Goal: Transaction & Acquisition: Purchase product/service

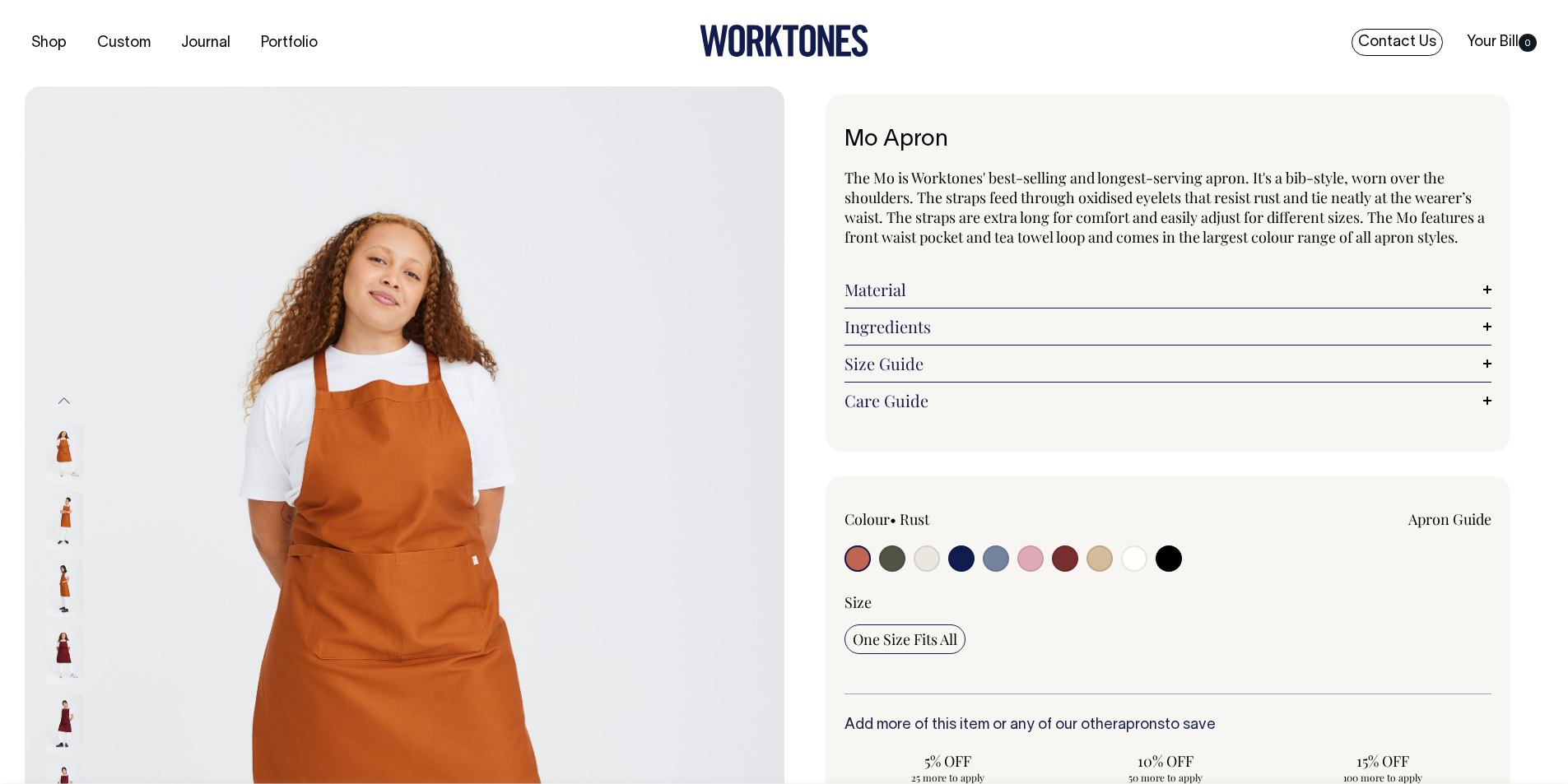
click at [1406, 36] on link "Contact Us" at bounding box center [1397, 42] width 91 height 27
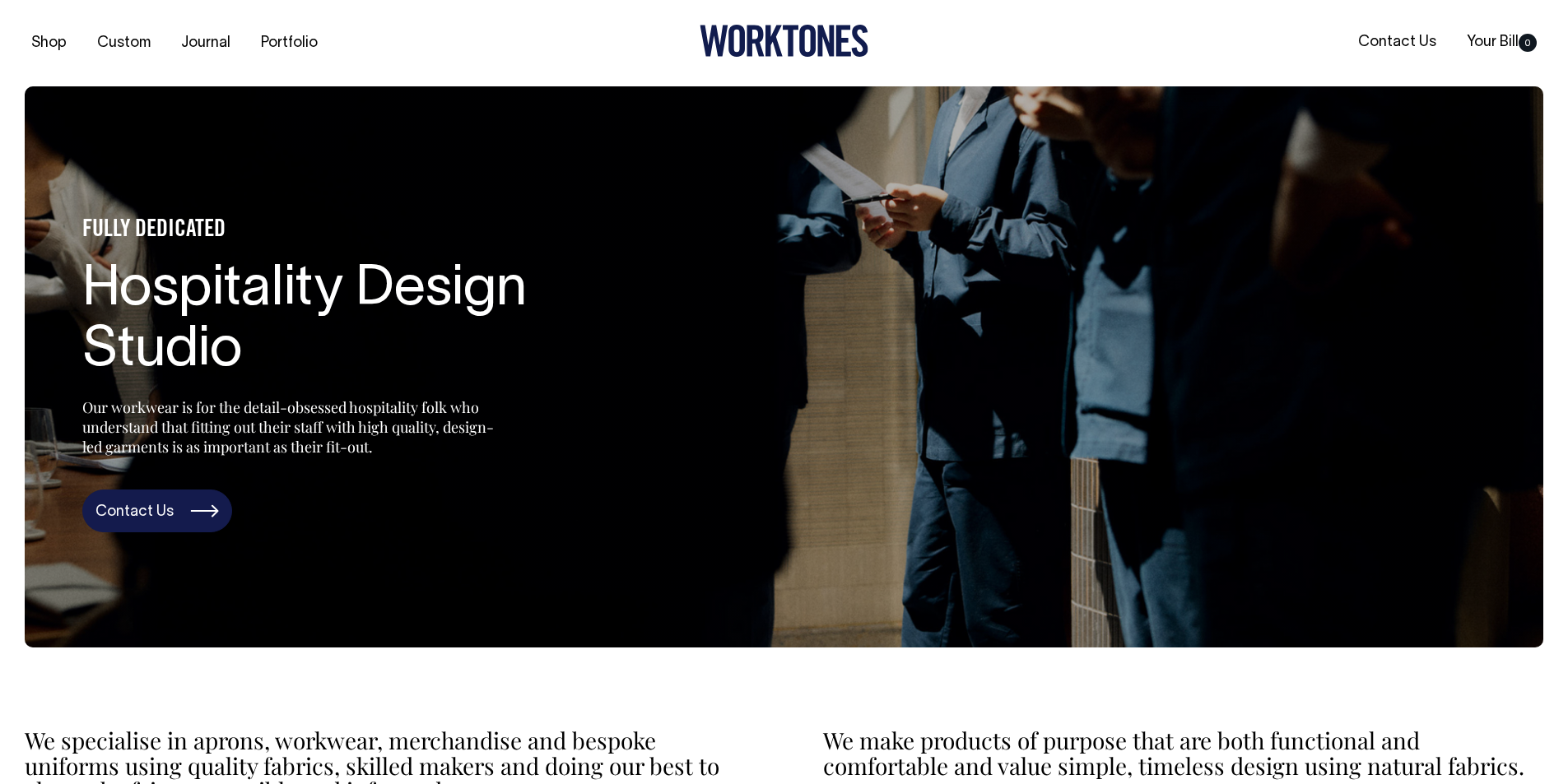
click at [155, 512] on link "Contact Us" at bounding box center [157, 511] width 150 height 43
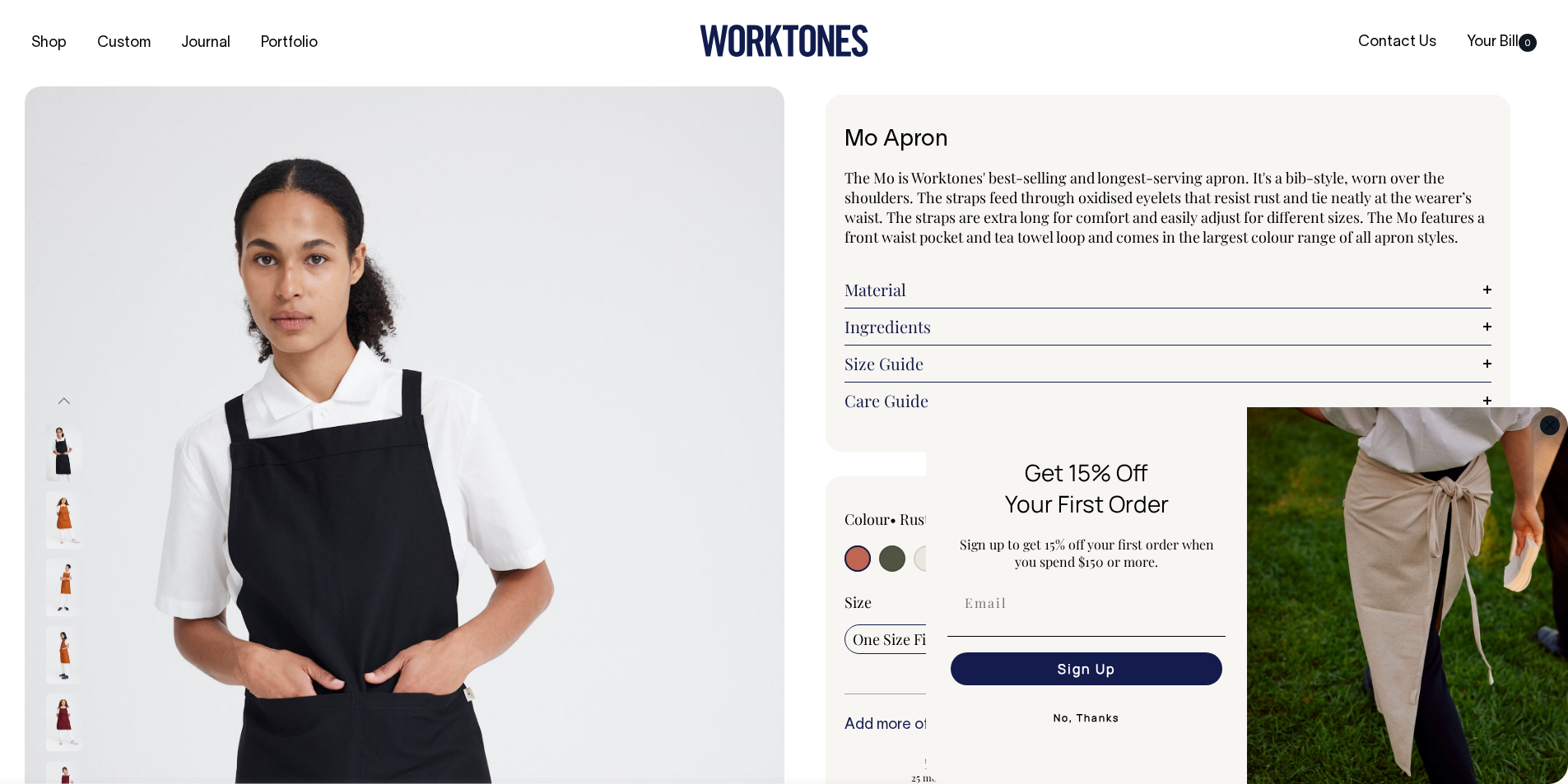
click at [1555, 420] on circle "Close dialog" at bounding box center [1549, 425] width 19 height 19
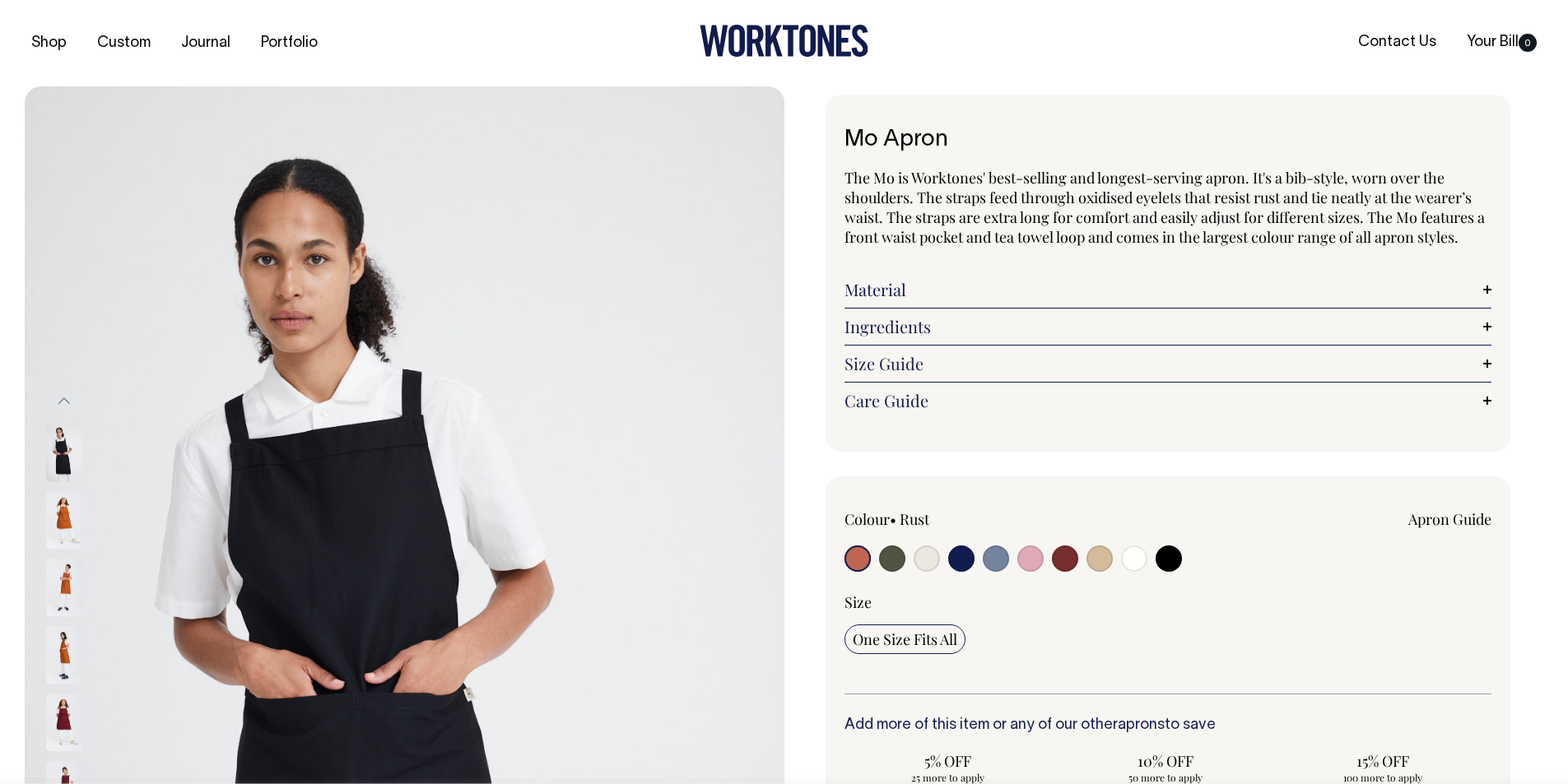
click at [800, 404] on div "Mo Apron The Mo is Worktones' best-selling and longest-serving apron. It's a bi…" at bounding box center [1164, 639] width 760 height 1089
click at [60, 531] on img at bounding box center [65, 521] width 37 height 58
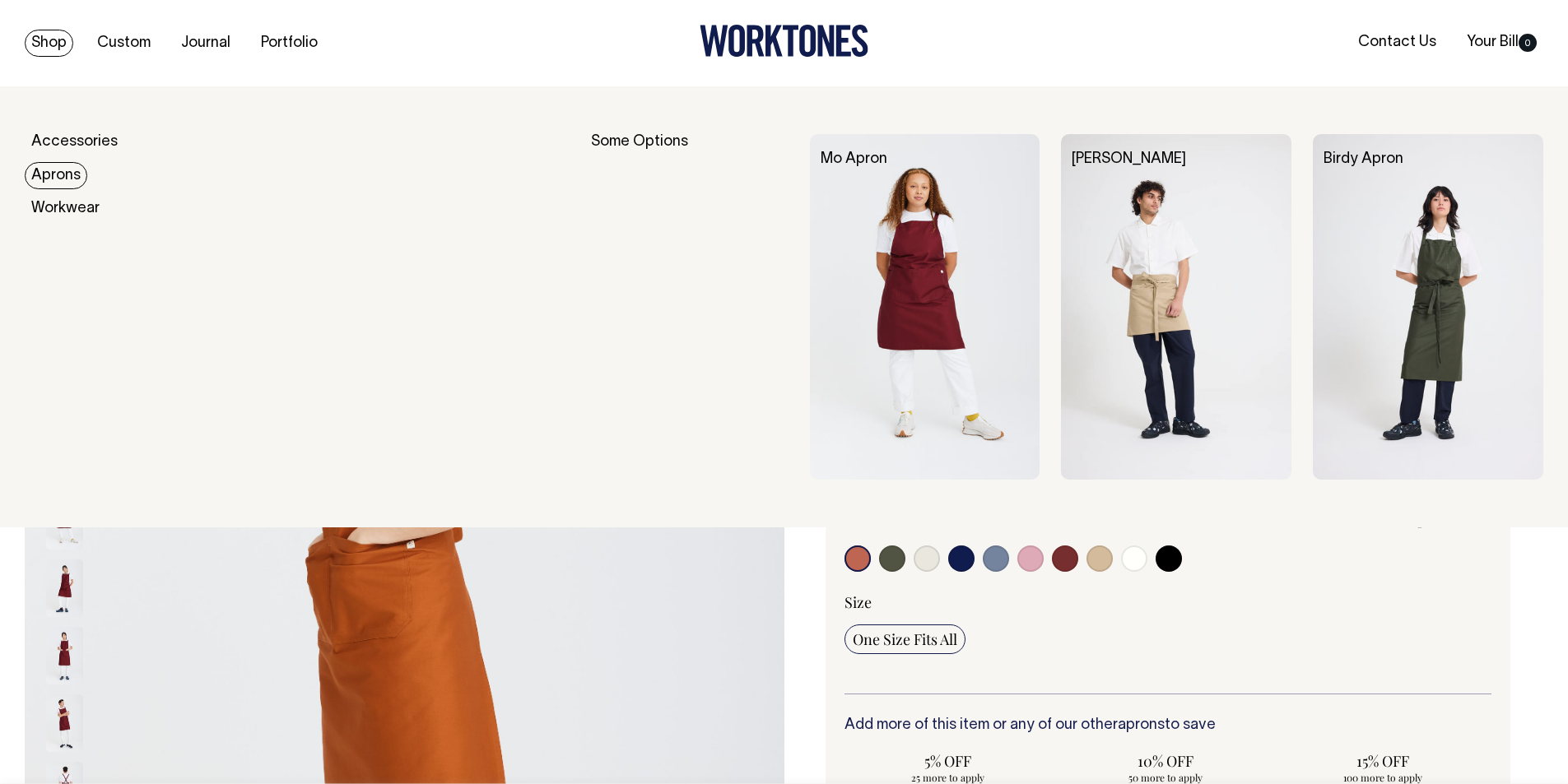
click at [62, 175] on link "Aprons" at bounding box center [56, 176] width 62 height 27
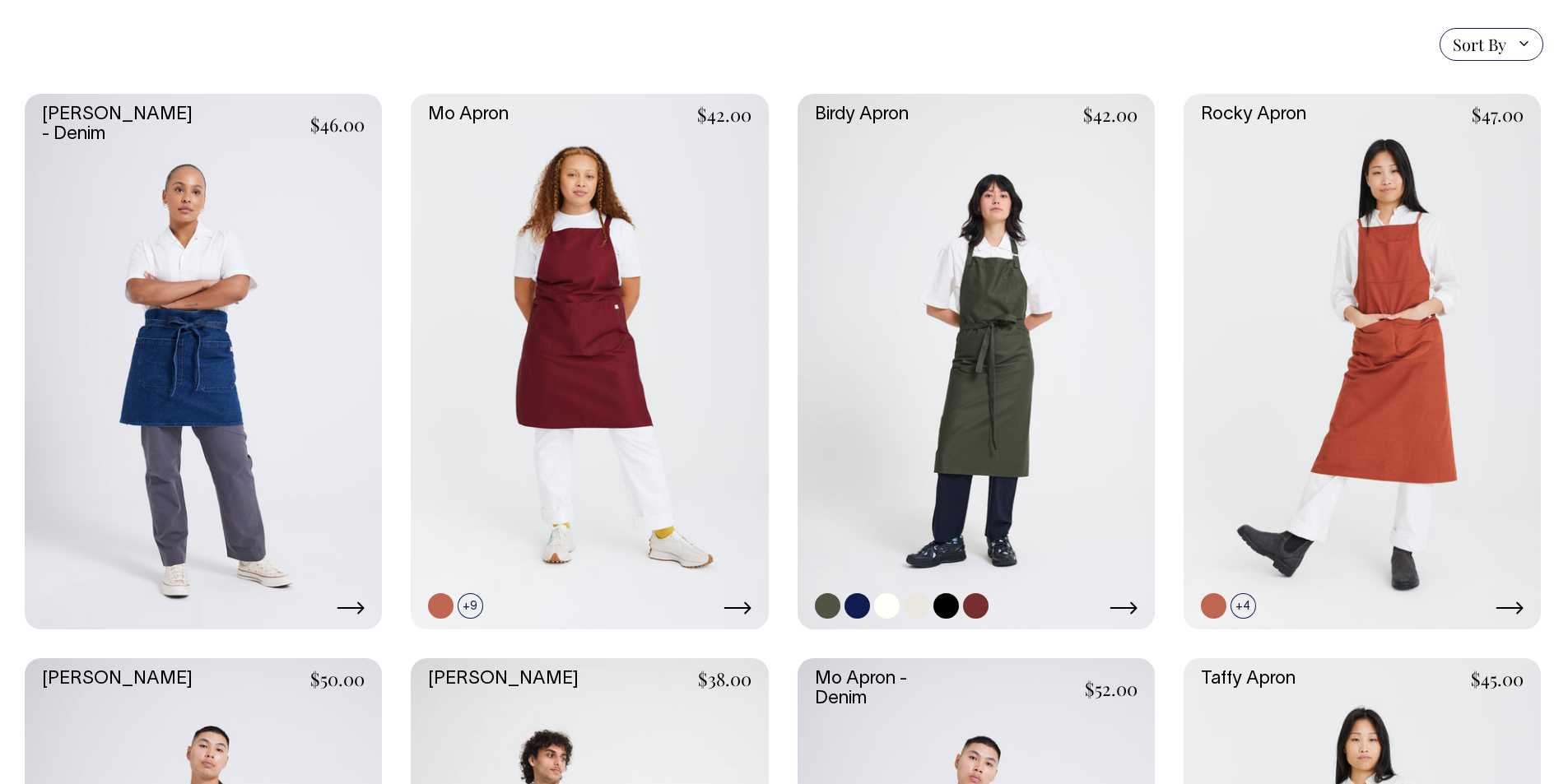
scroll to position [411, 0]
click at [985, 605] on link at bounding box center [975, 607] width 26 height 26
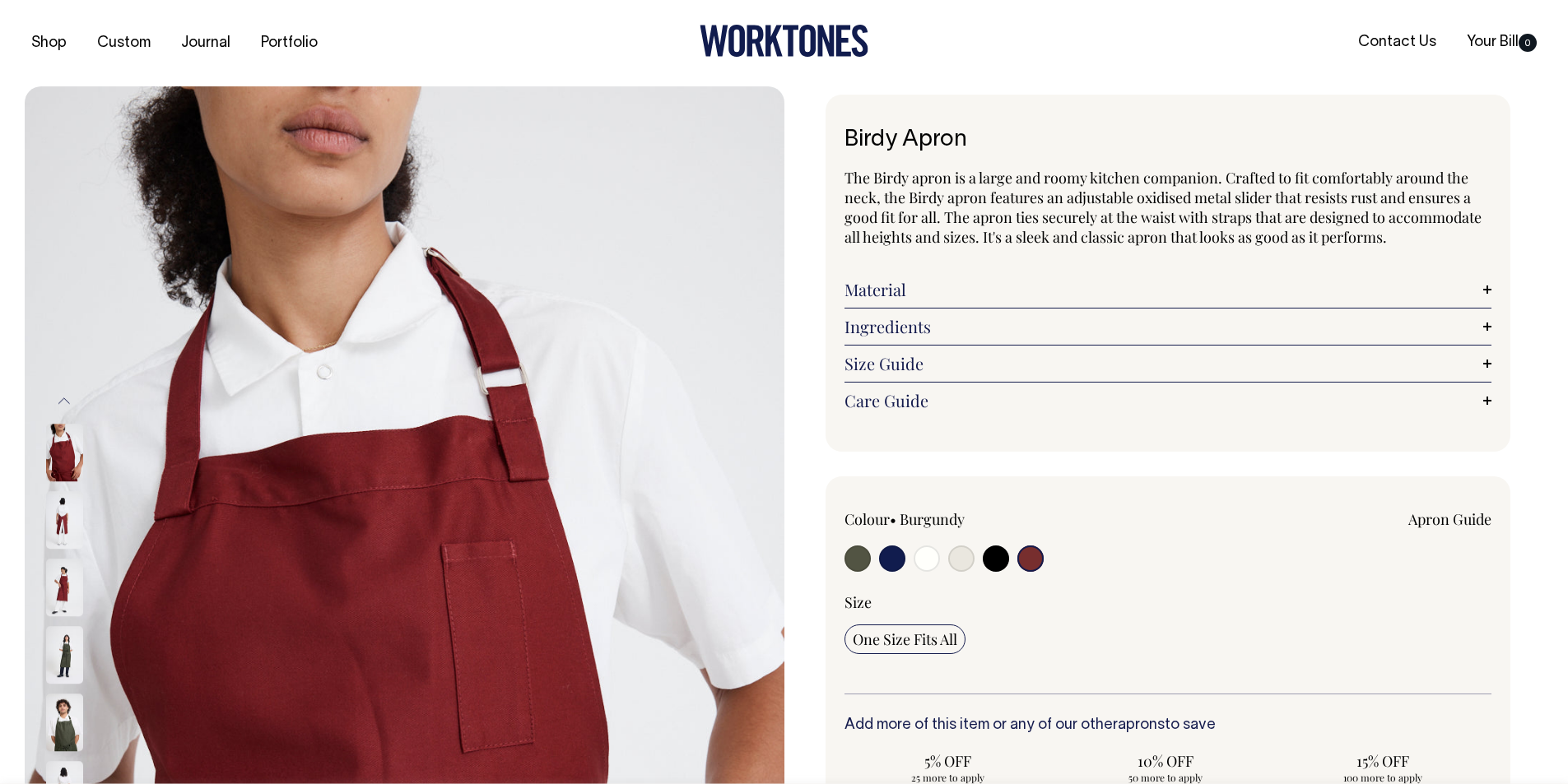
select select "Burgundy"
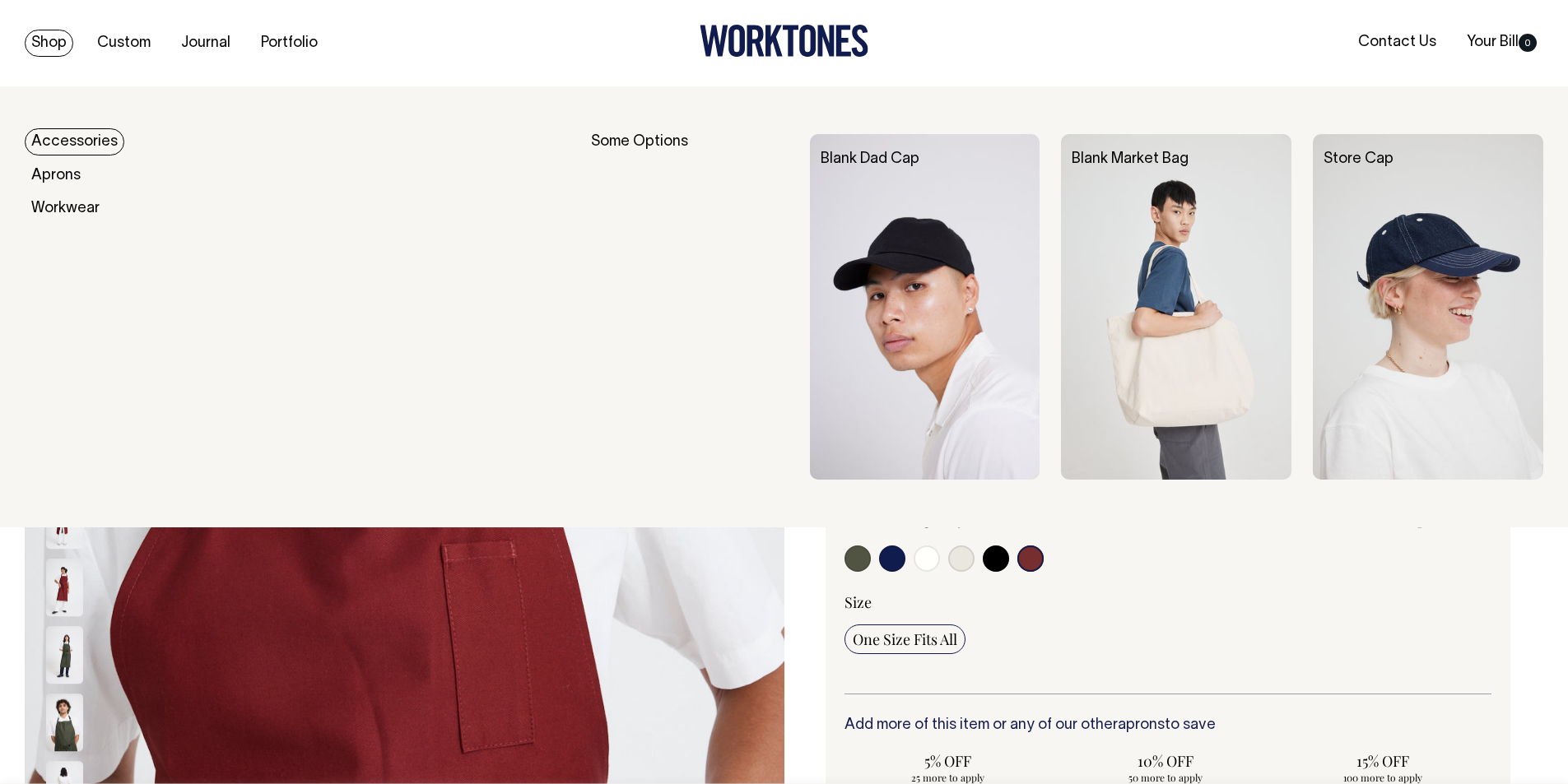
click at [50, 42] on link "Shop" at bounding box center [49, 43] width 48 height 27
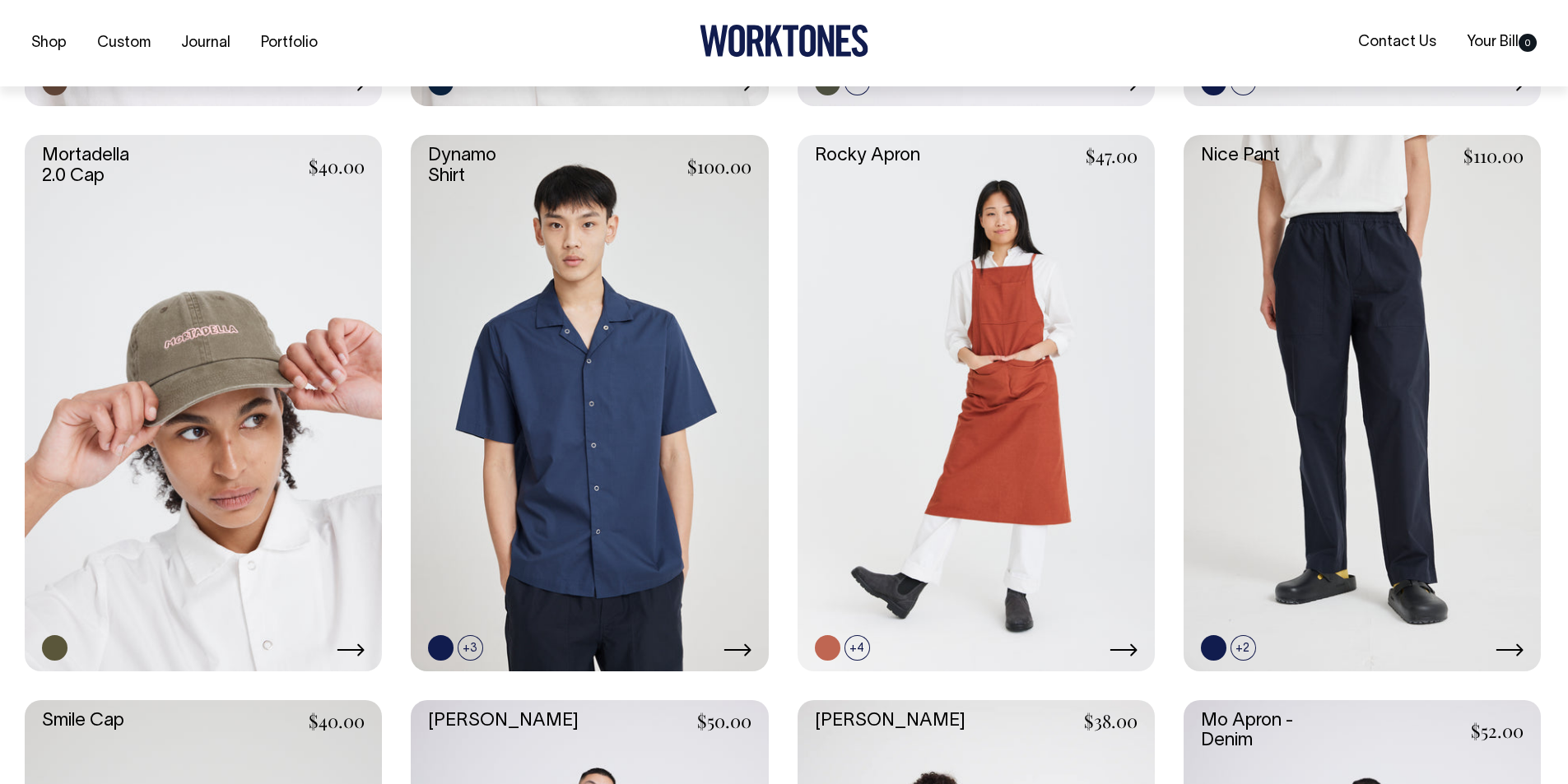
scroll to position [1481, 0]
click at [1003, 439] on link at bounding box center [976, 401] width 357 height 536
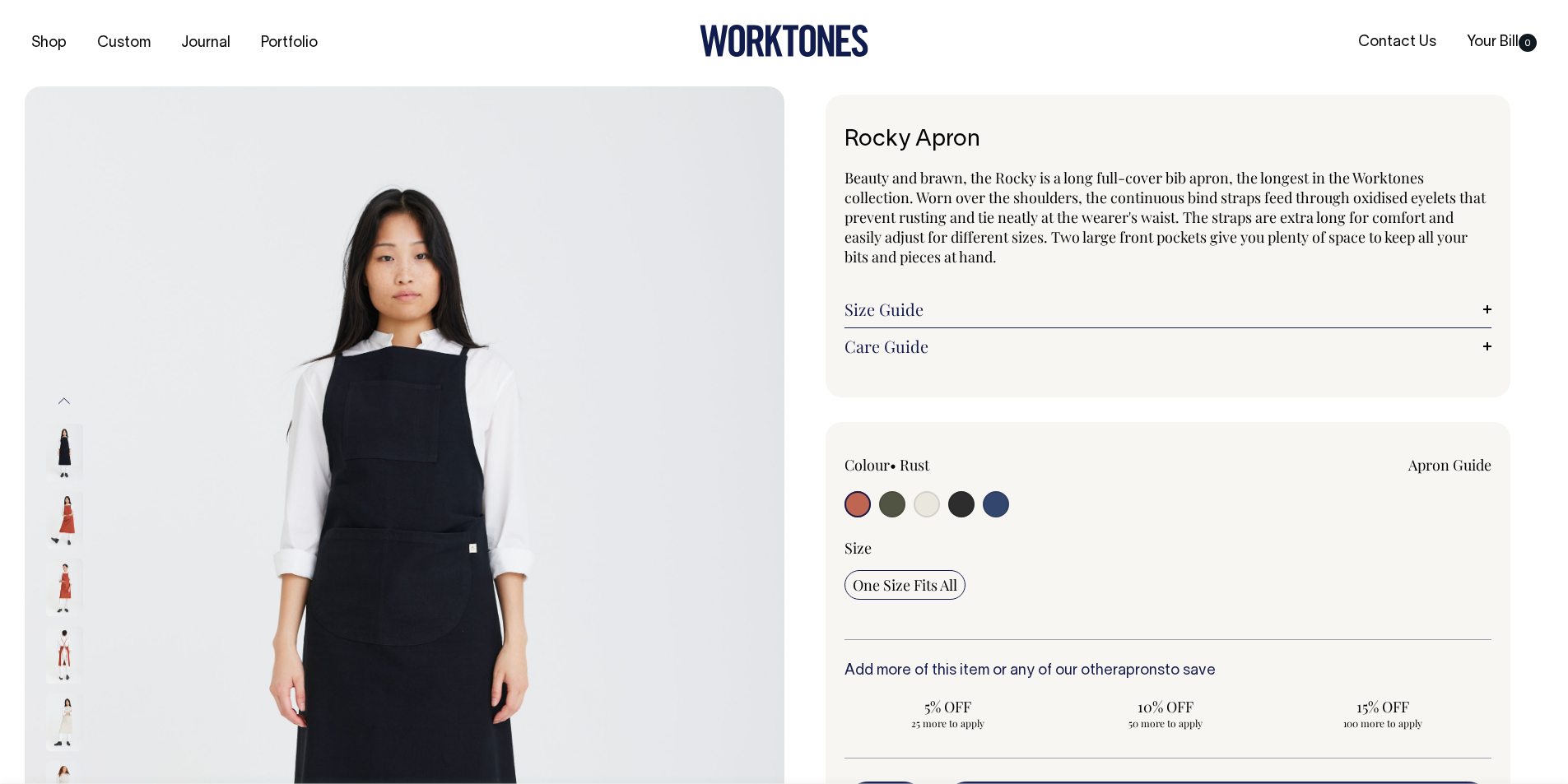
click at [855, 507] on input "radio" at bounding box center [858, 505] width 27 height 27
click at [67, 516] on img at bounding box center [65, 521] width 37 height 58
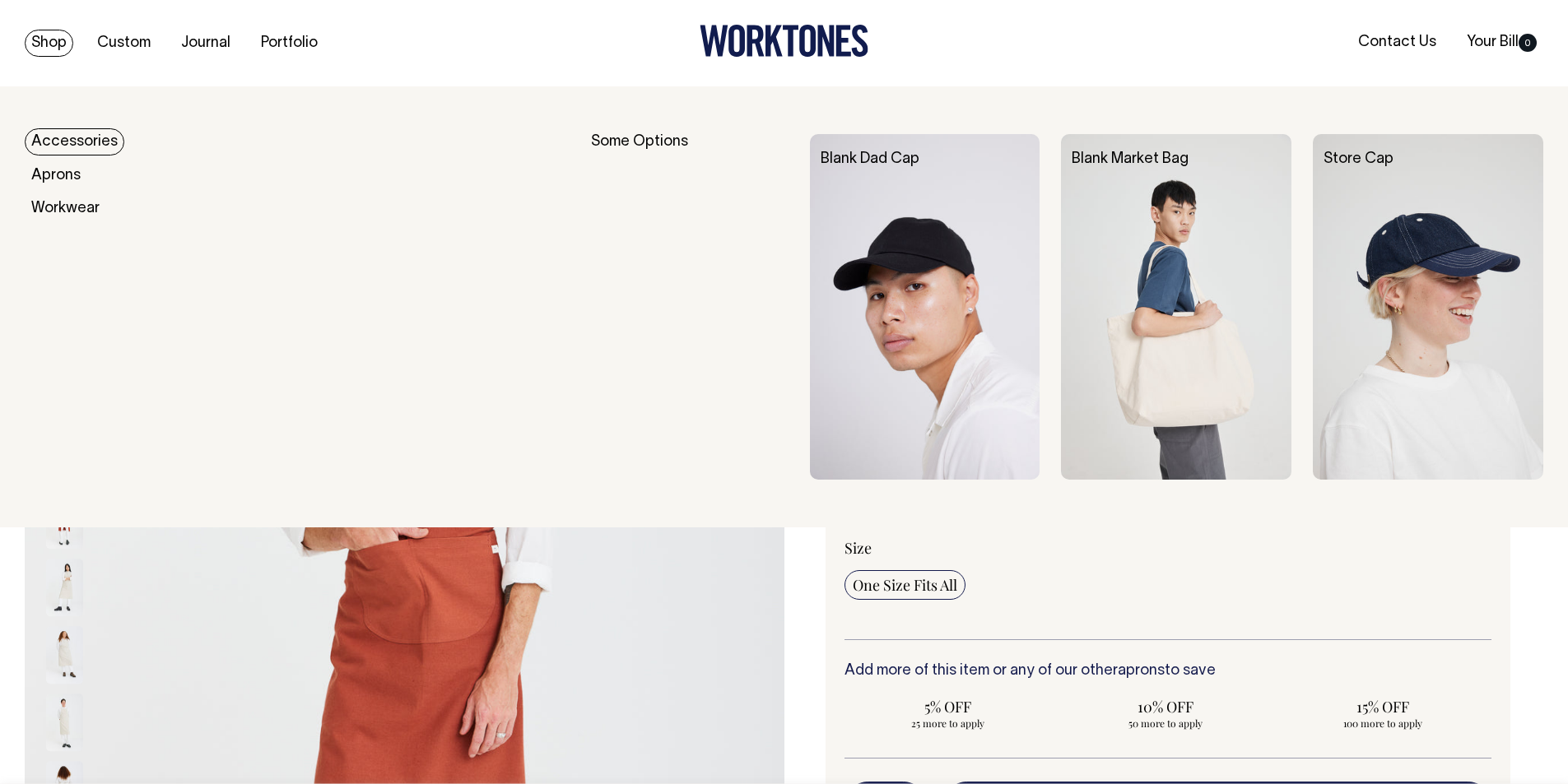
click at [40, 42] on link "Shop" at bounding box center [49, 43] width 48 height 27
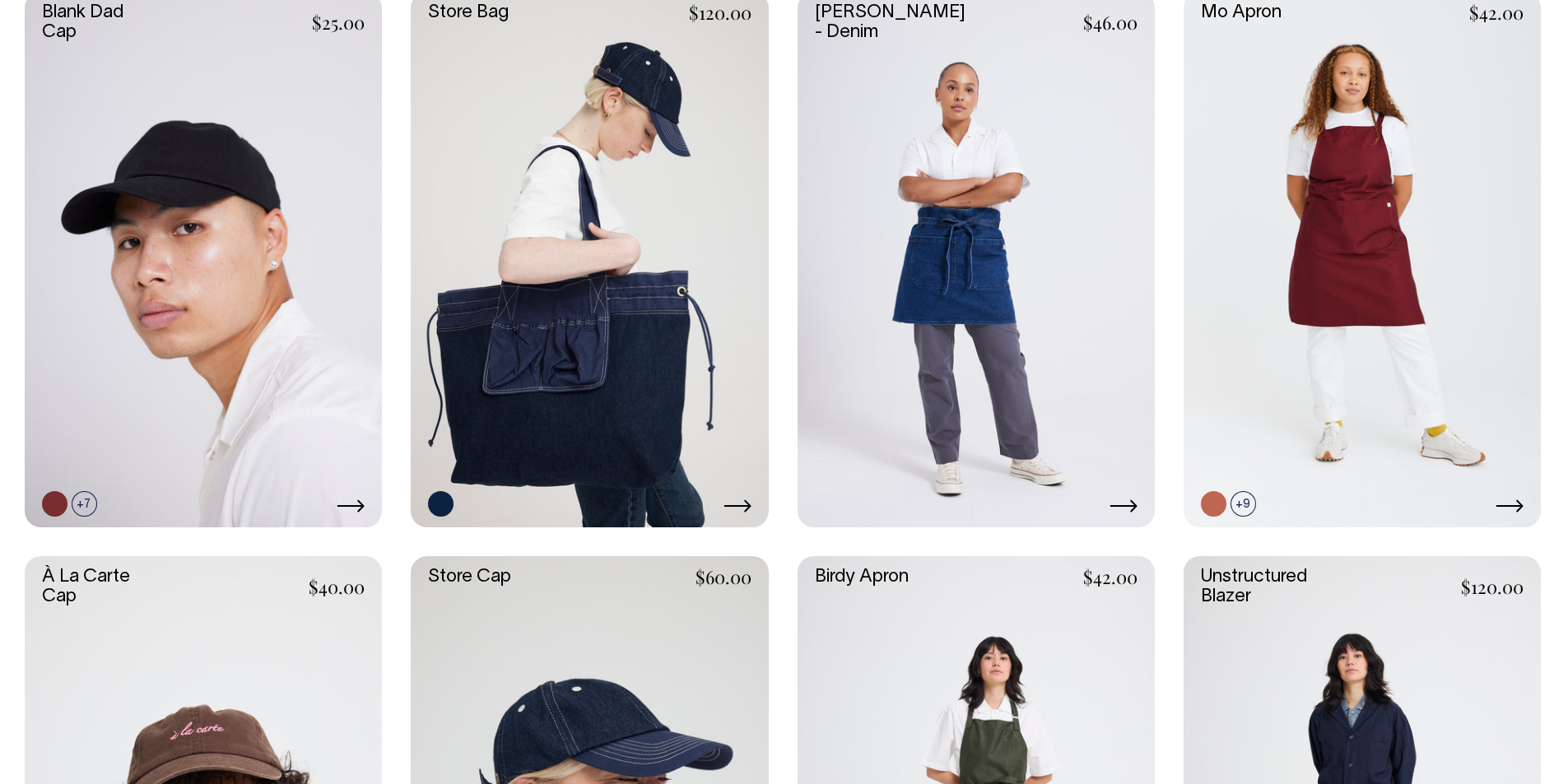
scroll to position [494, 0]
click at [1404, 256] on link at bounding box center [1362, 260] width 357 height 536
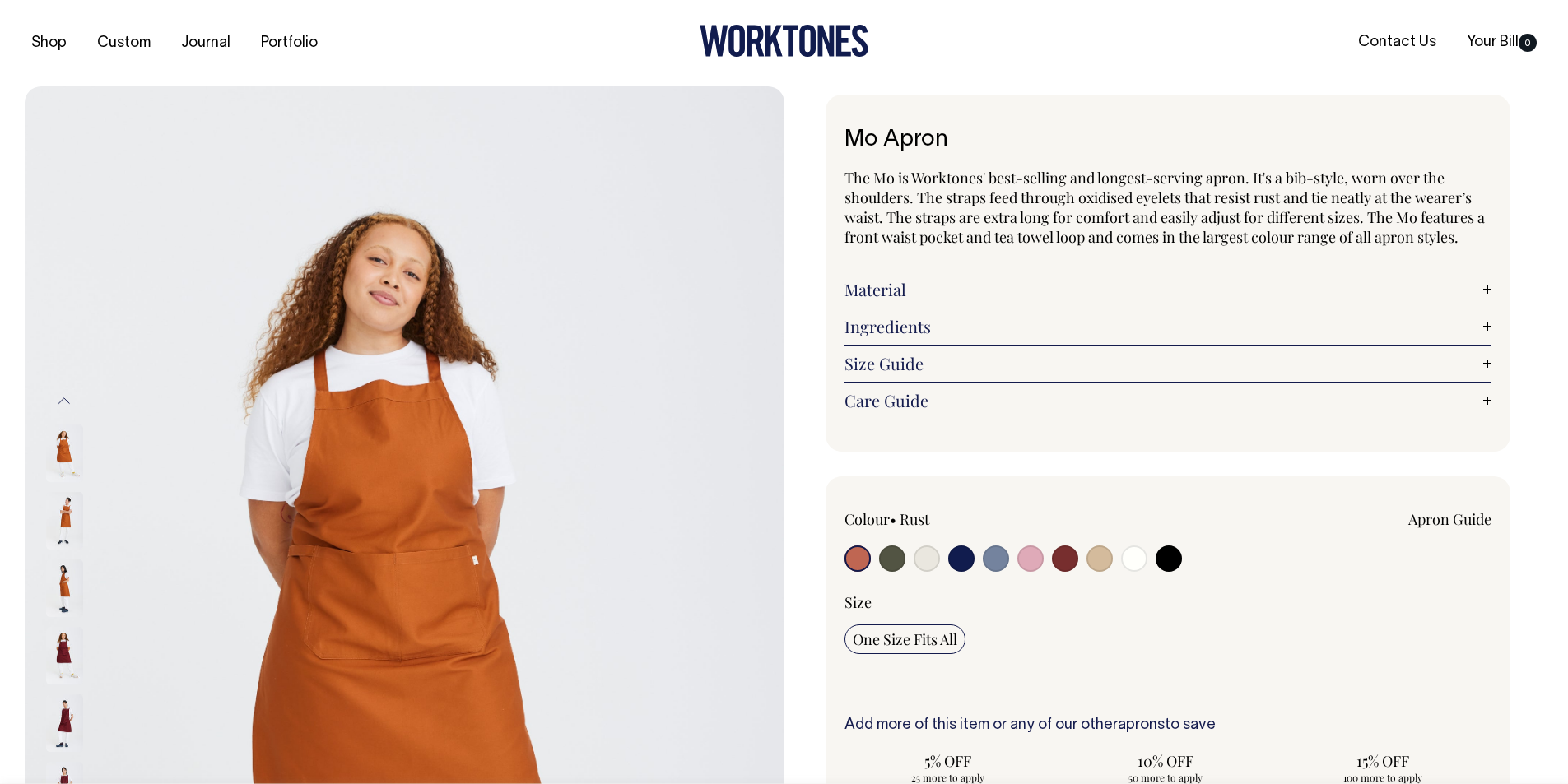
click at [854, 561] on input "radio" at bounding box center [858, 559] width 27 height 27
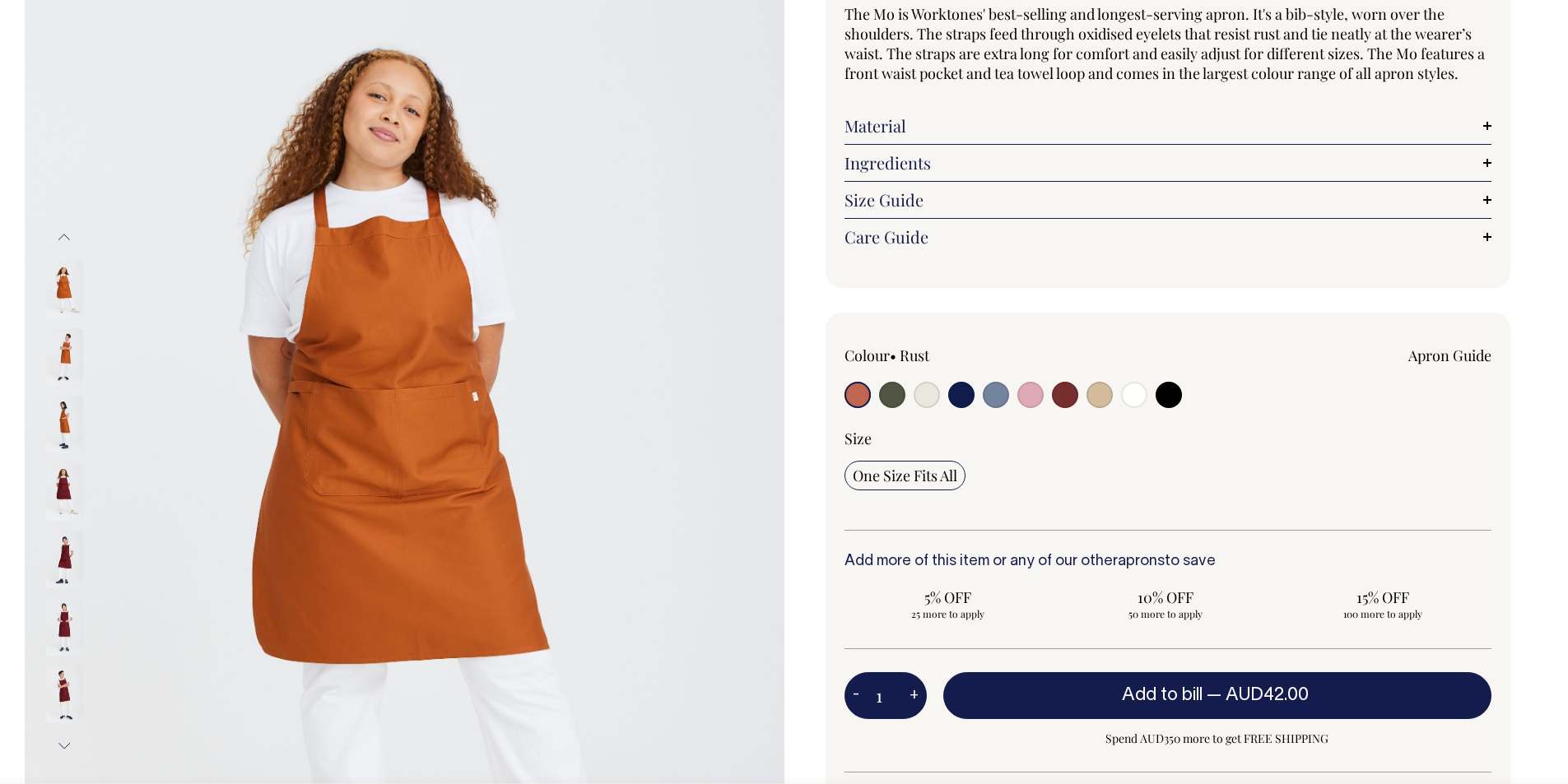
scroll to position [165, 0]
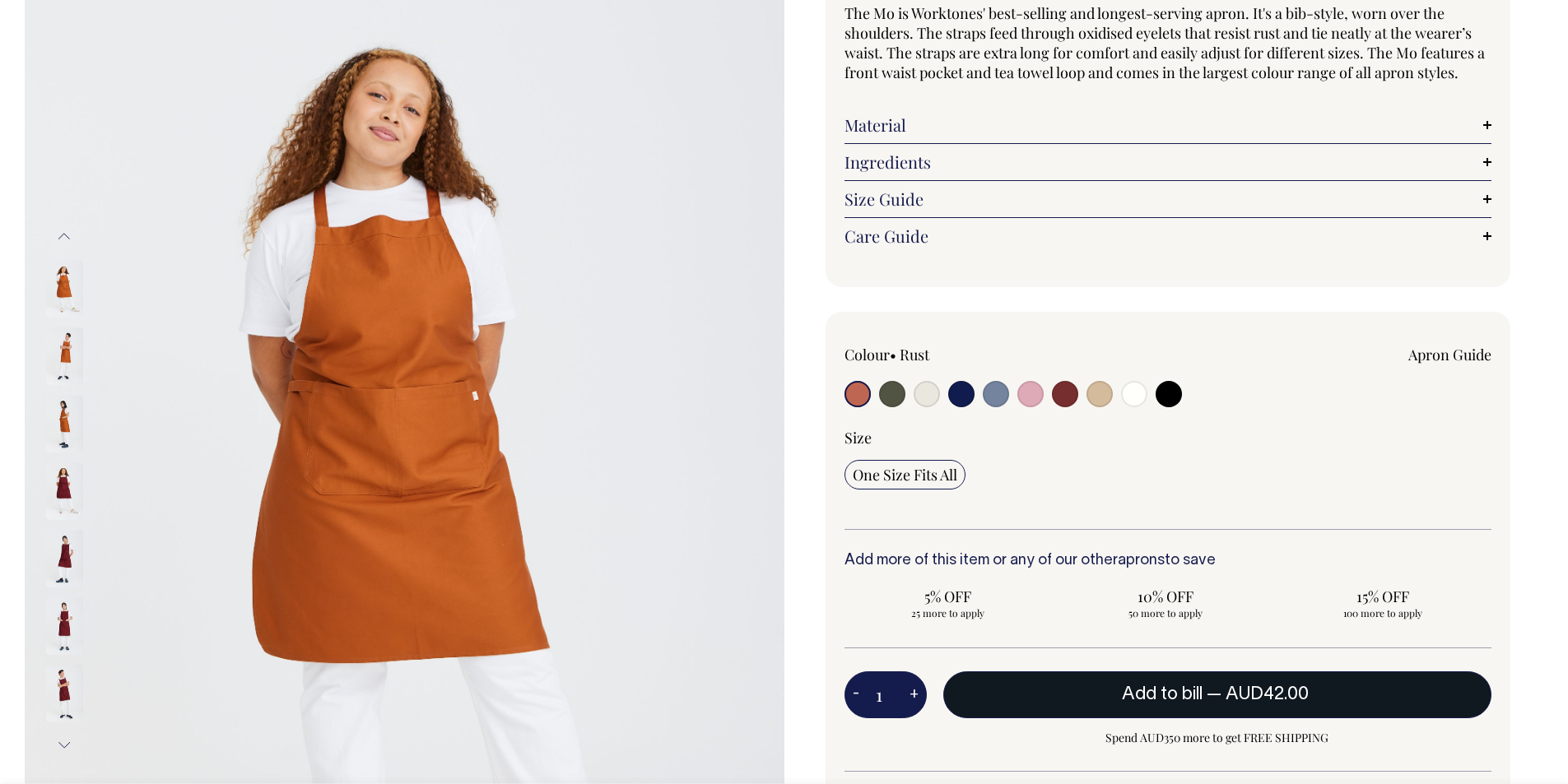
click at [1278, 692] on span "AUD42.00" at bounding box center [1267, 694] width 83 height 16
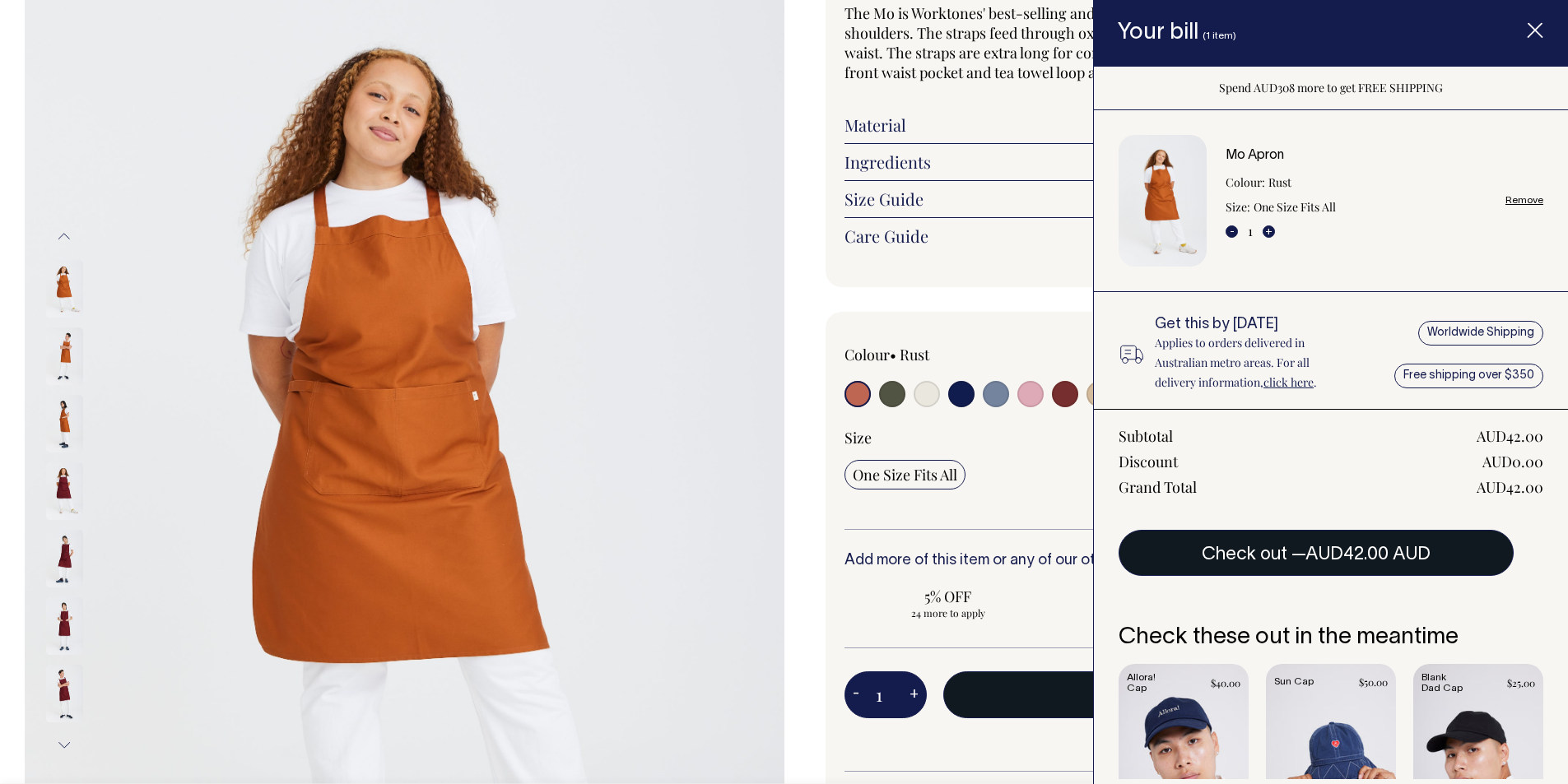
click at [1338, 549] on span "AUD42.00 AUD" at bounding box center [1367, 555] width 125 height 16
